Goal: Navigation & Orientation: Go to known website

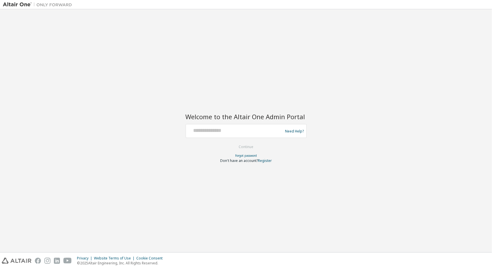
click at [232, 125] on div "Need Help?" at bounding box center [246, 131] width 121 height 14
click at [231, 130] on input "text" at bounding box center [235, 129] width 94 height 8
type input "**********"
click at [253, 145] on button "Continue" at bounding box center [246, 146] width 27 height 9
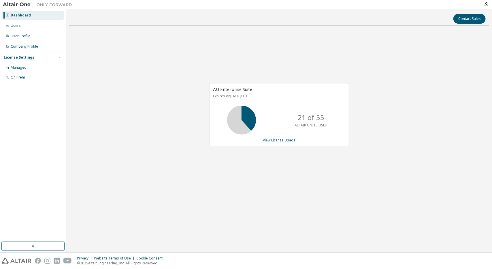
click at [288, 183] on div "AU Enterprise Suite Expires on June 15, 2026 UTC 21 of 55 ALTAIR UNITS USED Vie…" at bounding box center [279, 117] width 420 height 175
drag, startPoint x: 374, startPoint y: 174, endPoint x: 376, endPoint y: 165, distance: 9.4
click at [374, 174] on div "AU Enterprise Suite Expires on June 15, 2026 UTC 21 of 55 ALTAIR UNITS USED Vie…" at bounding box center [279, 117] width 420 height 175
